Goal: Navigation & Orientation: Understand site structure

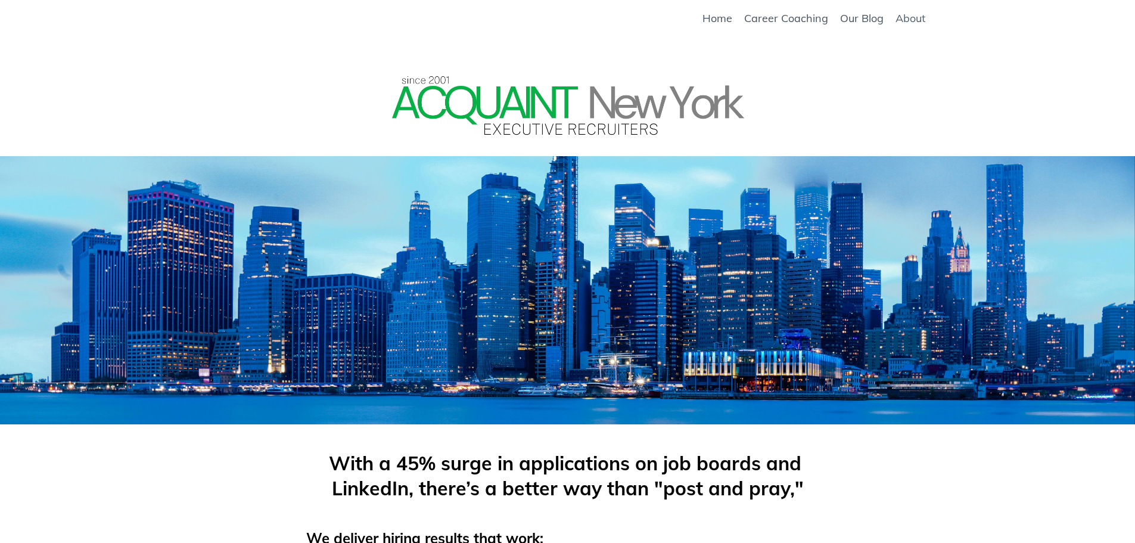
click at [917, 16] on link "About" at bounding box center [911, 18] width 30 height 13
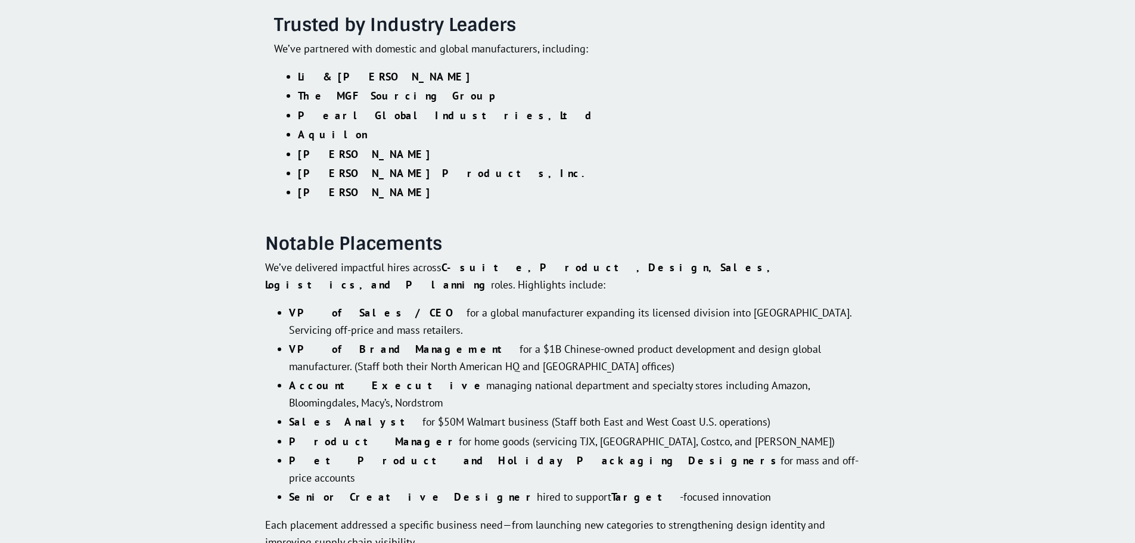
scroll to position [2037, 0]
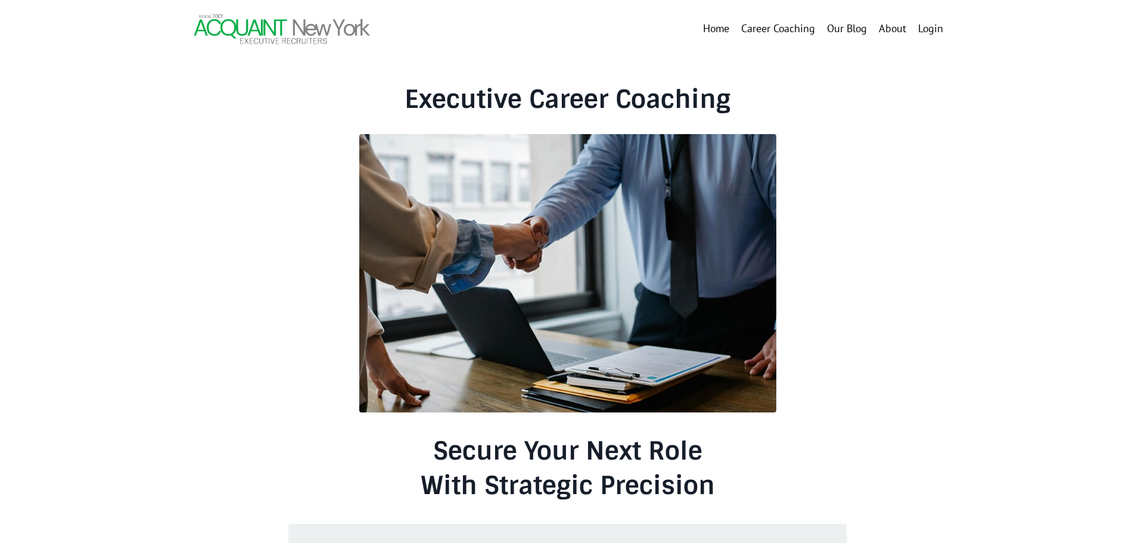
click at [716, 32] on link "Home" at bounding box center [716, 28] width 26 height 17
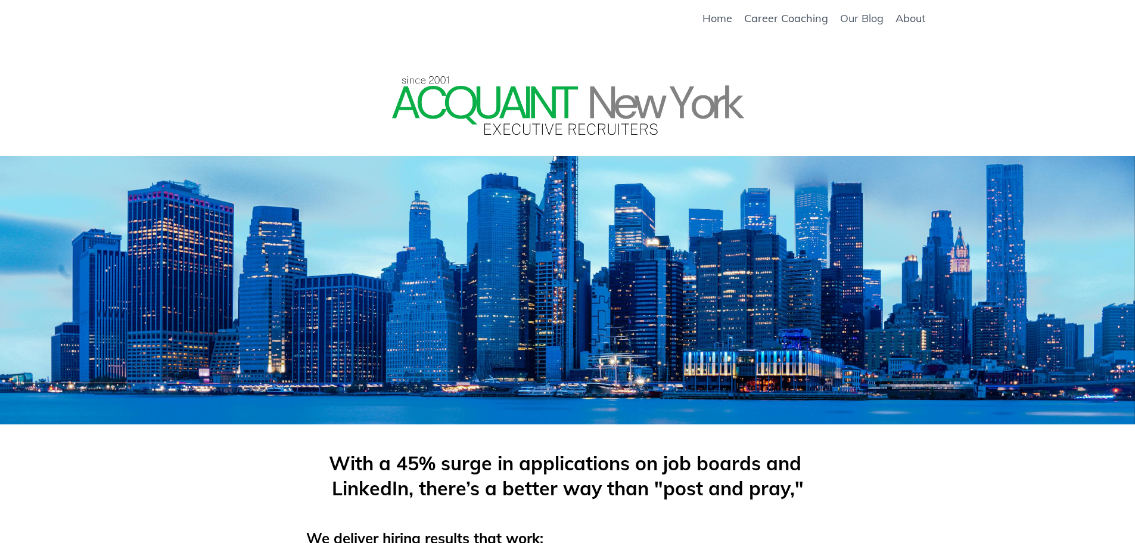
click at [857, 20] on link "Our Blog" at bounding box center [862, 18] width 44 height 13
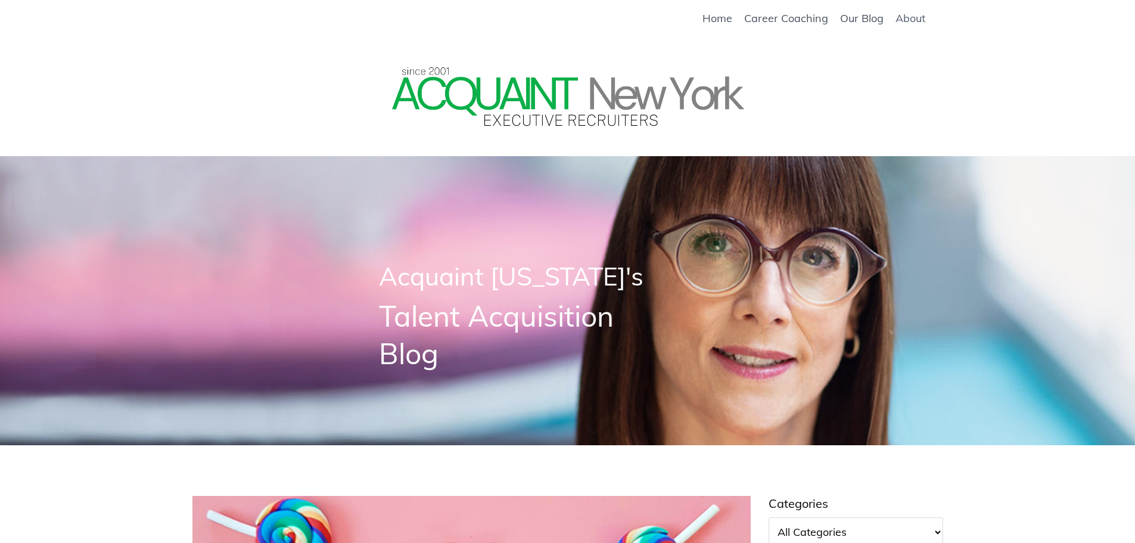
click at [908, 19] on link "About" at bounding box center [911, 18] width 30 height 13
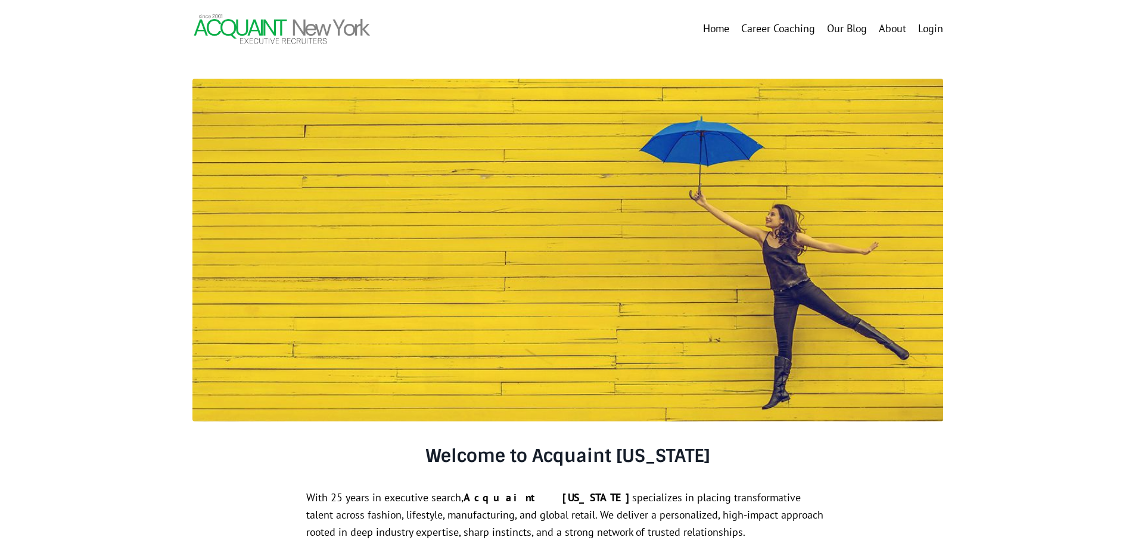
click at [845, 32] on link "Our Blog" at bounding box center [847, 28] width 40 height 17
